Goal: Transaction & Acquisition: Book appointment/travel/reservation

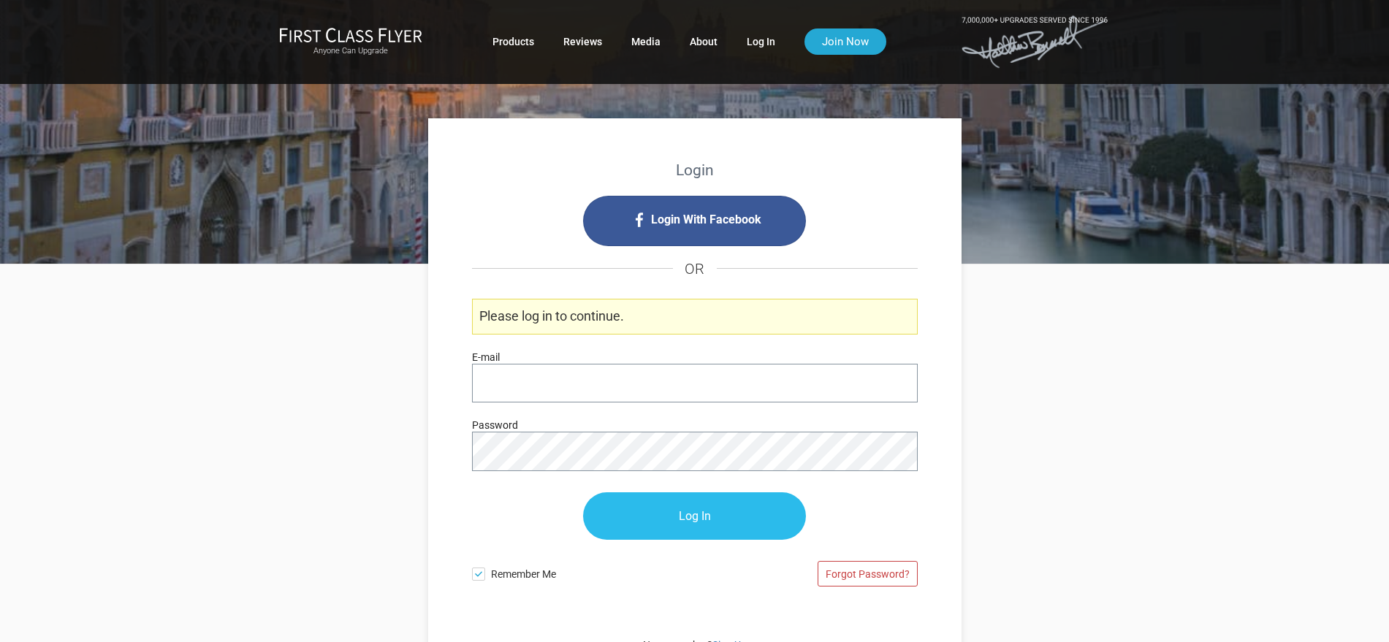
type input "[PERSON_NAME][EMAIL_ADDRESS][DOMAIN_NAME]"
click at [712, 532] on input "Log In" at bounding box center [694, 516] width 223 height 47
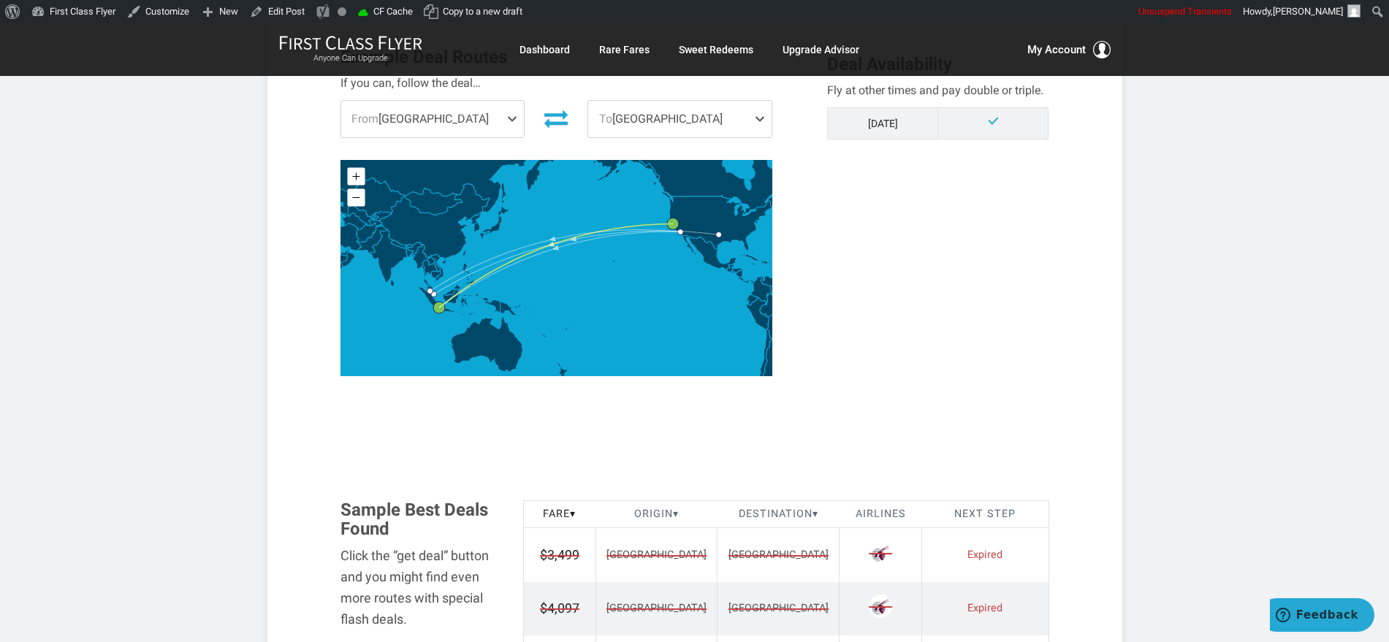
scroll to position [639, 0]
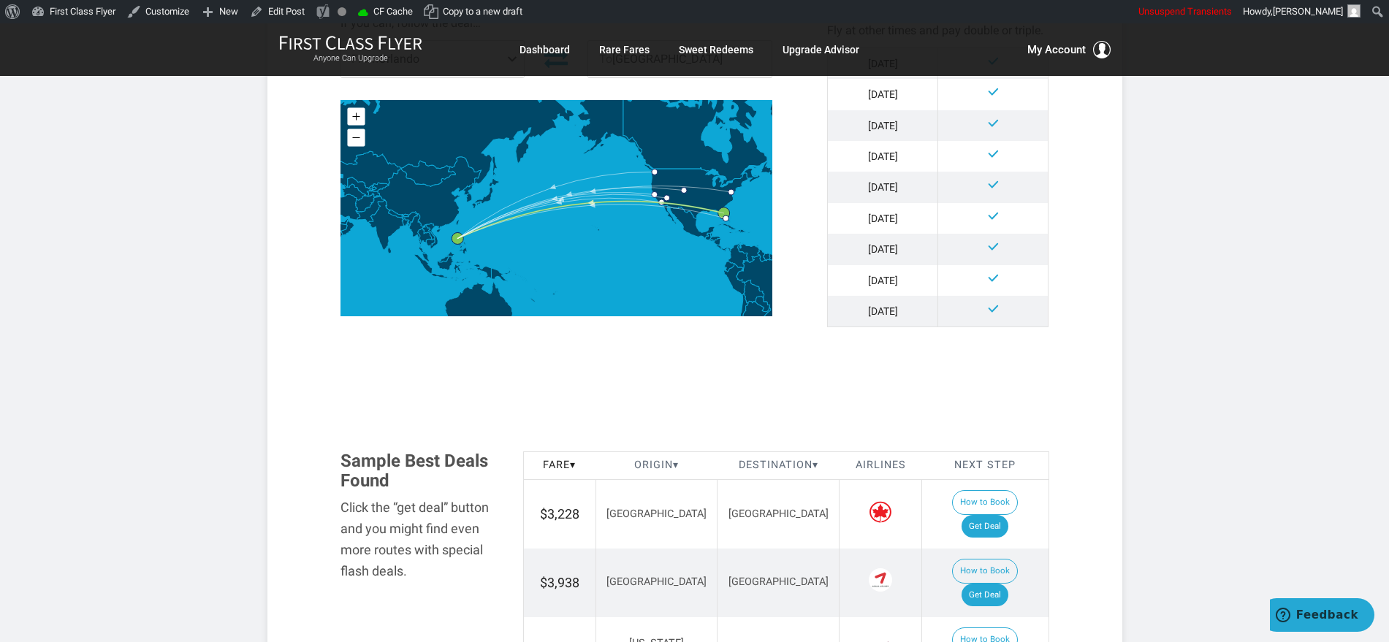
scroll to position [731, 0]
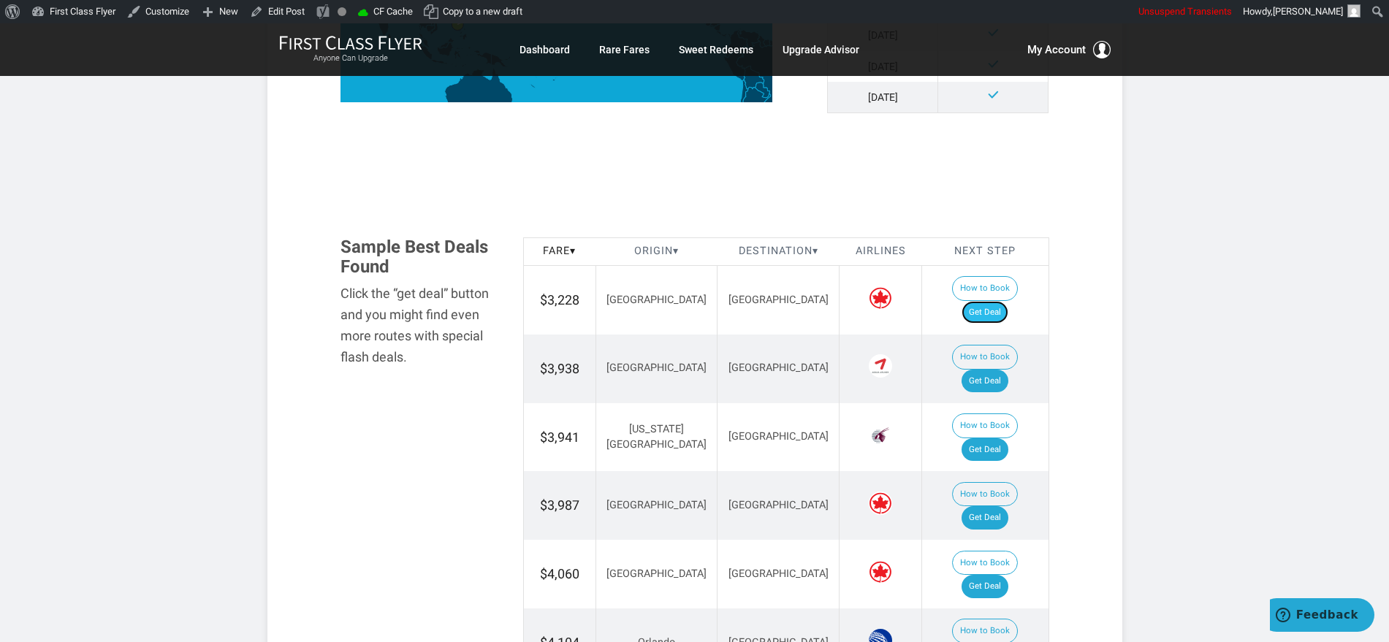
click at [991, 302] on link "Get Deal" at bounding box center [984, 312] width 47 height 23
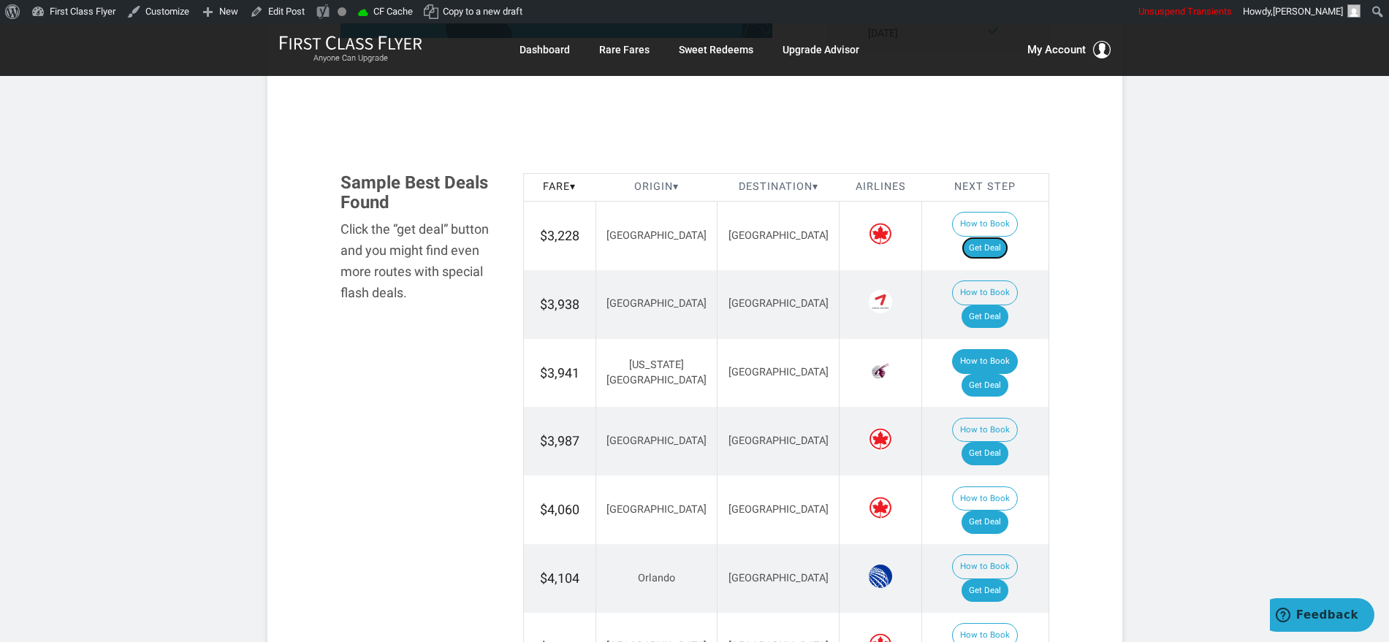
scroll to position [822, 0]
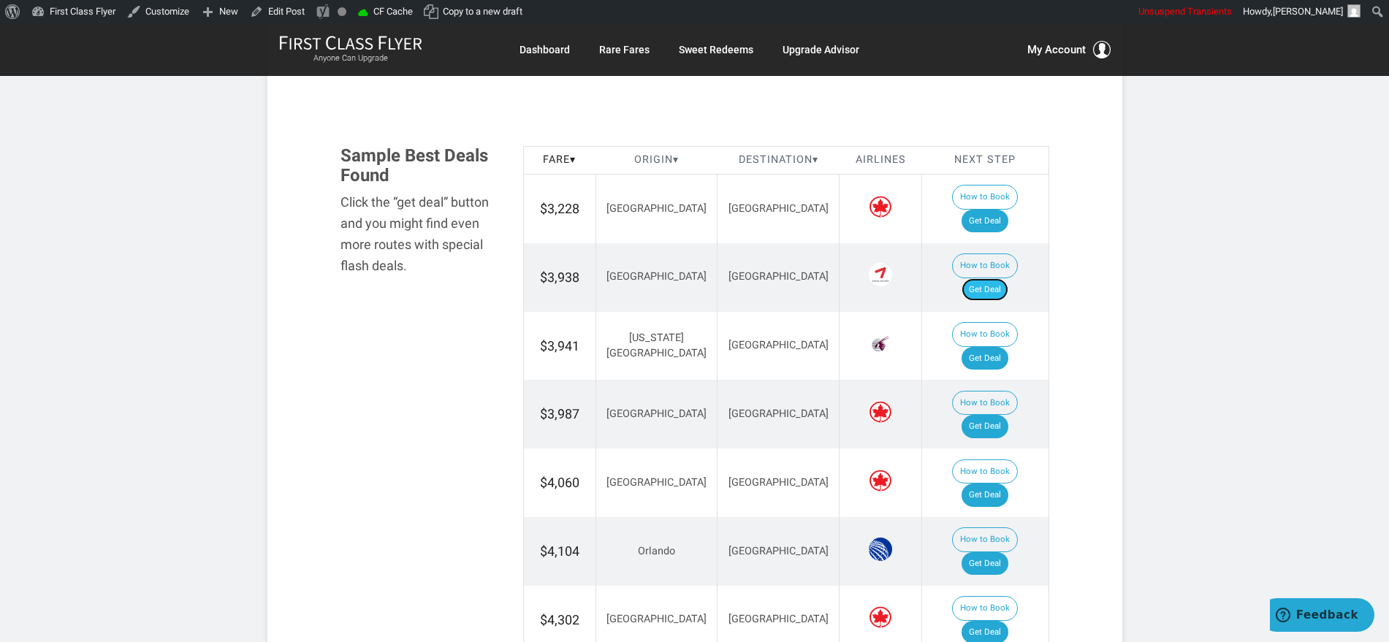
click at [991, 278] on link "Get Deal" at bounding box center [984, 289] width 47 height 23
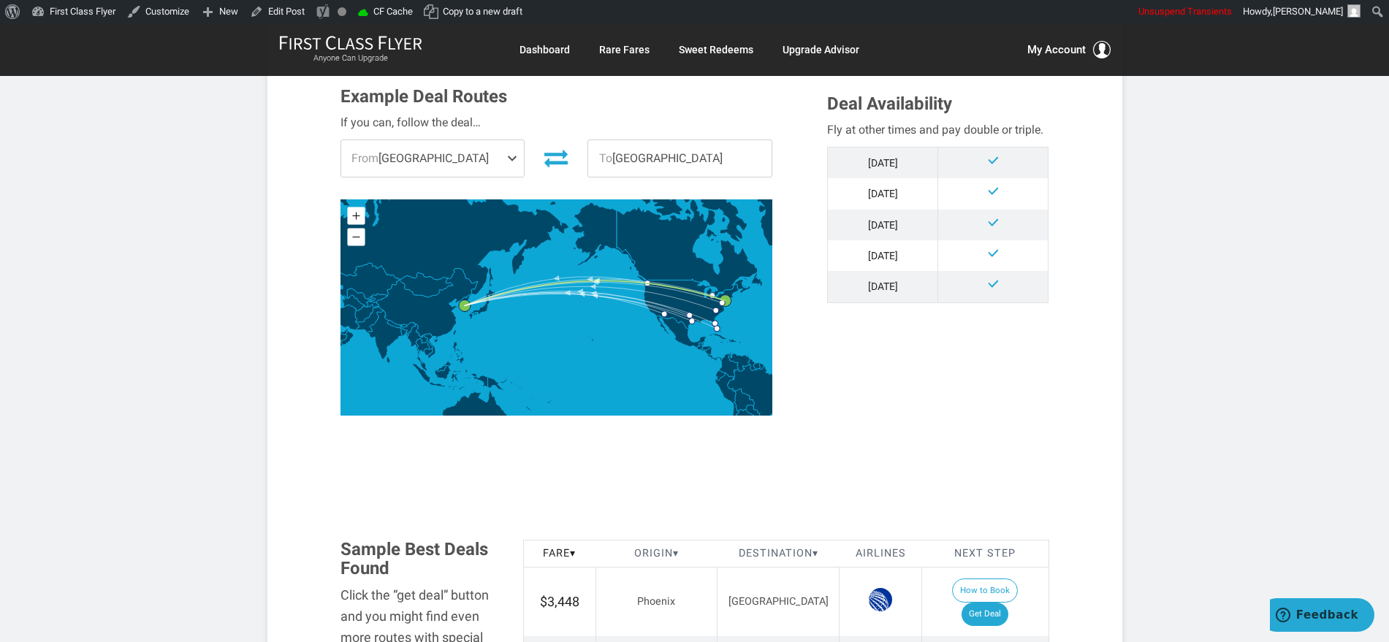
scroll to position [731, 0]
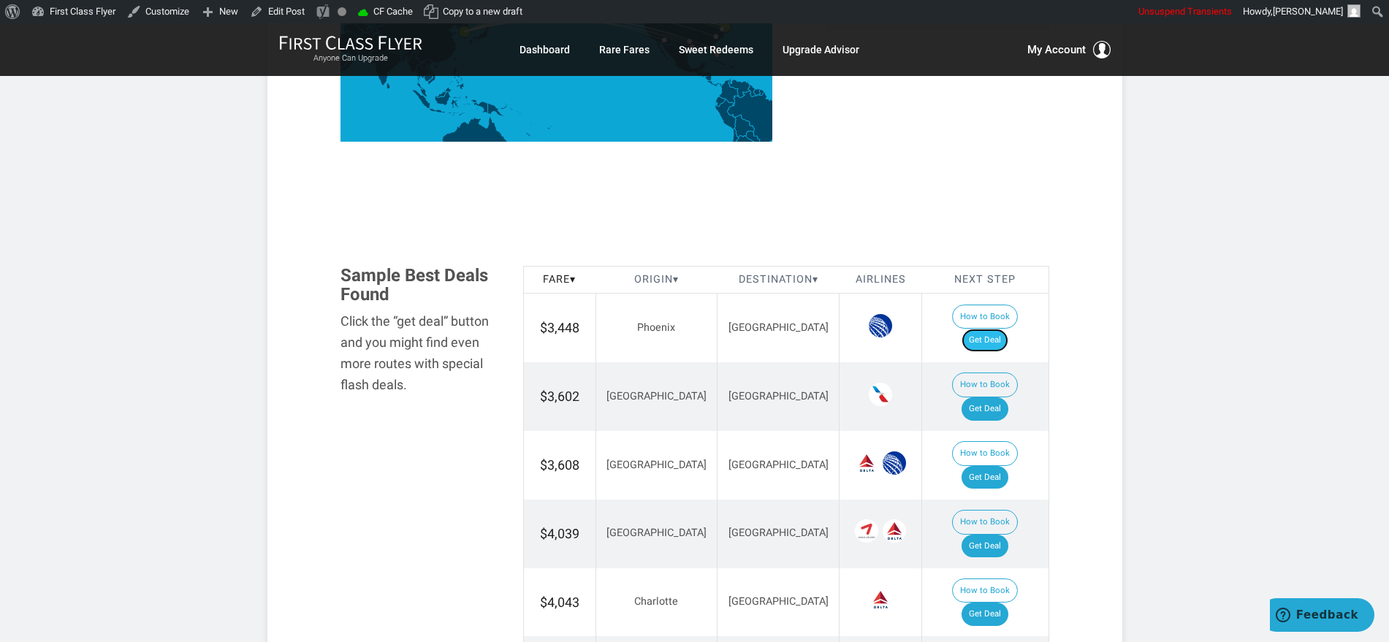
click at [998, 329] on link "Get Deal" at bounding box center [984, 340] width 47 height 23
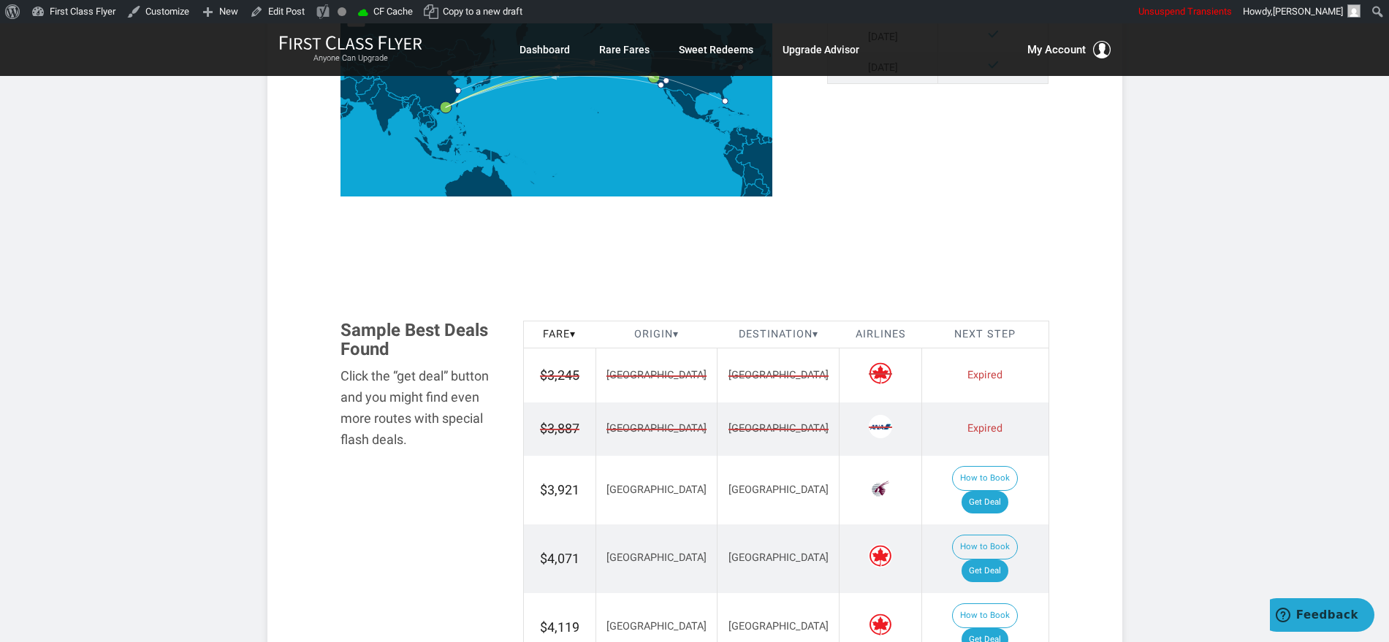
scroll to position [822, 0]
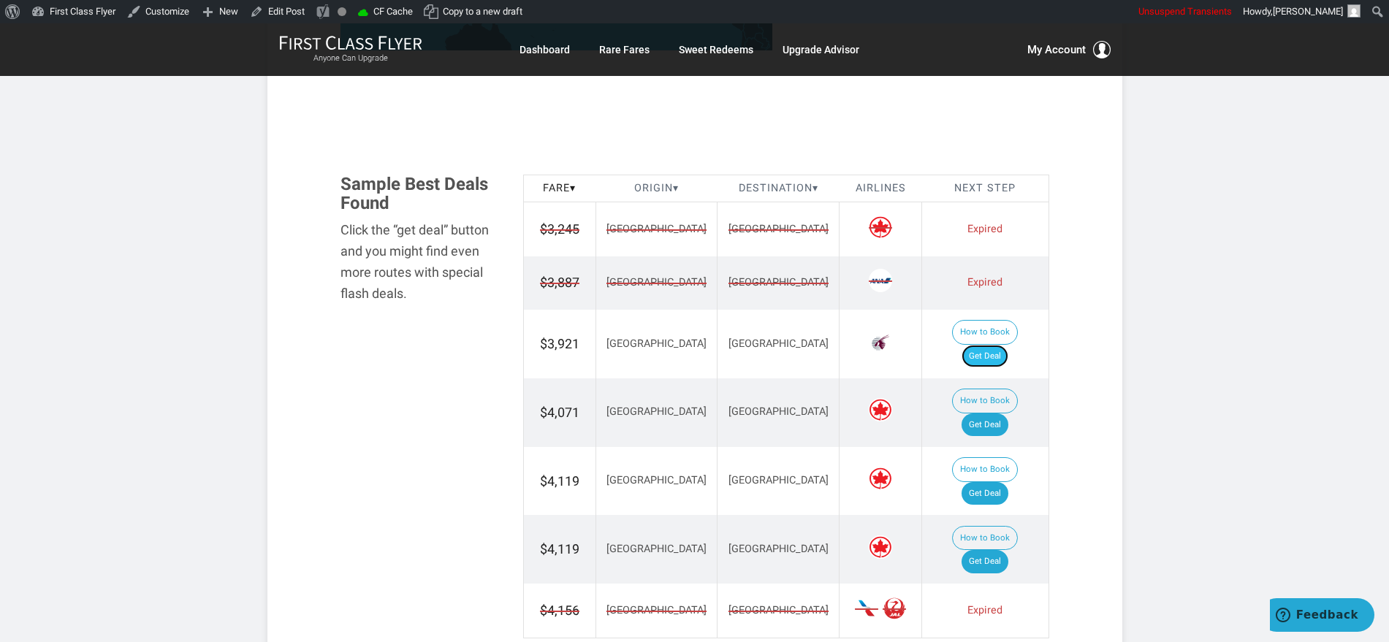
click at [1008, 345] on link "Get Deal" at bounding box center [984, 356] width 47 height 23
